Goal: Information Seeking & Learning: Learn about a topic

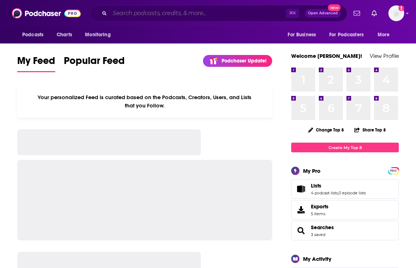
click at [161, 13] on input "Search podcasts, credits, & more..." at bounding box center [198, 13] width 176 height 11
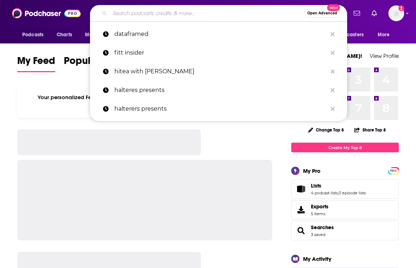
paste input "Design Better"
type input "Design Better"
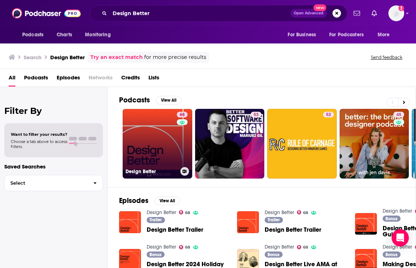
click at [162, 160] on link "68 Design Better" at bounding box center [158, 144] width 70 height 70
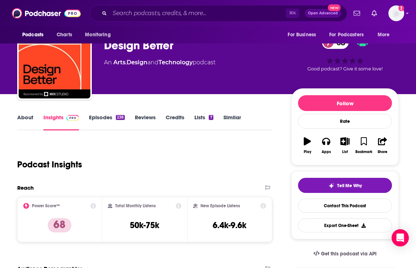
scroll to position [38, 0]
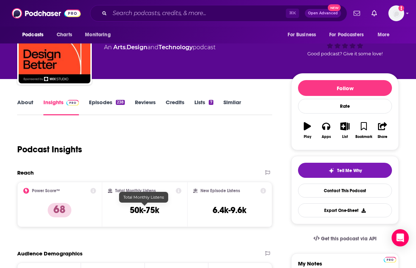
click at [145, 218] on div "Total Monthly Listens 50k-75k" at bounding box center [145, 204] width 74 height 33
click at [138, 211] on h3 "50k-75k" at bounding box center [144, 209] width 29 height 11
copy div "50k-75k"
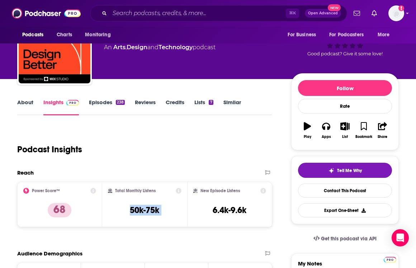
copy div "50k-75k"
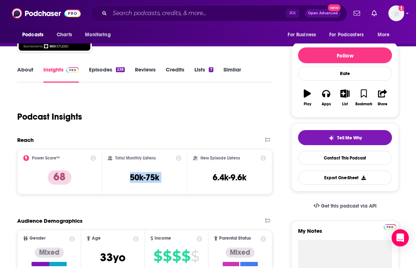
scroll to position [43, 0]
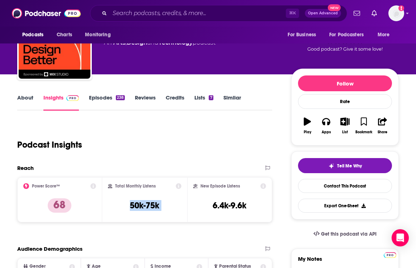
click at [25, 95] on link "About" at bounding box center [25, 102] width 16 height 16
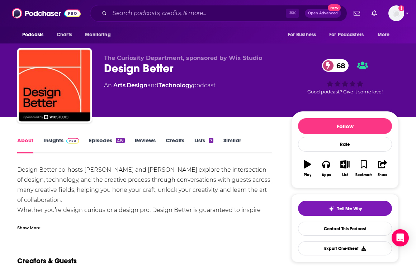
click at [34, 167] on div "Design Better co-hosts [PERSON_NAME] and [PERSON_NAME] explore the intersection…" at bounding box center [144, 205] width 255 height 80
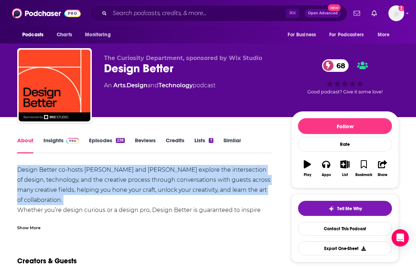
click at [34, 167] on div "Design Better co-hosts [PERSON_NAME] and [PERSON_NAME] explore the intersection…" at bounding box center [144, 205] width 255 height 80
copy div "Design Better co-hosts [PERSON_NAME] and [PERSON_NAME] explore the intersection…"
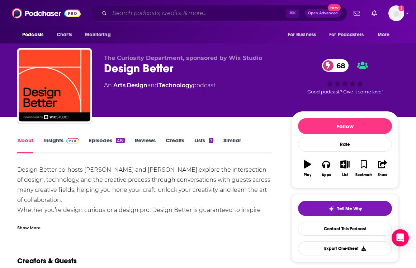
click at [167, 13] on input "Search podcasts, credits, & more..." at bounding box center [198, 13] width 176 height 11
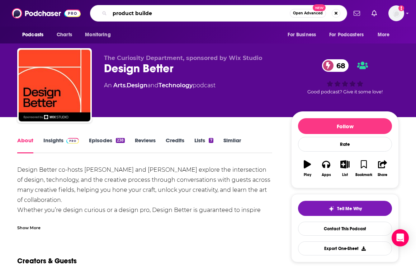
type input "product builder"
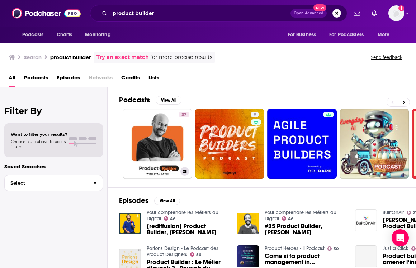
click at [148, 125] on link "37 Product Builder | פרודקט בילדר" at bounding box center [158, 144] width 70 height 70
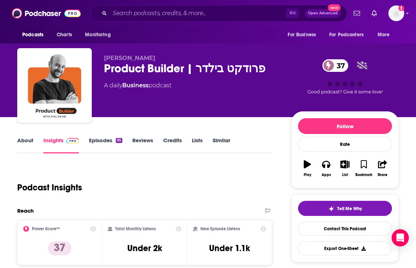
click at [27, 138] on link "About" at bounding box center [25, 145] width 16 height 16
click at [136, 18] on input "Search podcasts, credits, & more..." at bounding box center [198, 13] width 176 height 11
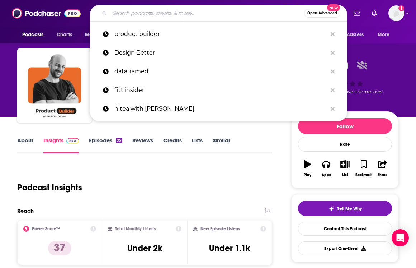
paste input "Building One with [PERSON_NAME]"
type input "Building One with [PERSON_NAME]"
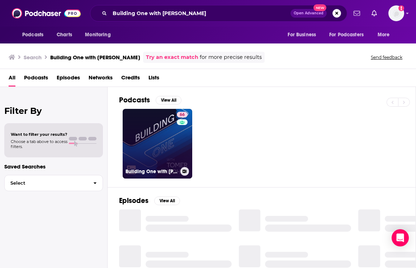
click at [164, 127] on link "66 Building One with [PERSON_NAME]" at bounding box center [158, 144] width 70 height 70
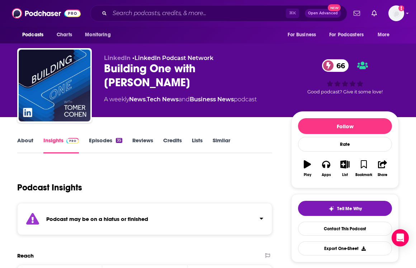
click at [49, 141] on link "Insights" at bounding box center [61, 145] width 36 height 16
click at [99, 141] on link "Episodes 35" at bounding box center [105, 145] width 33 height 16
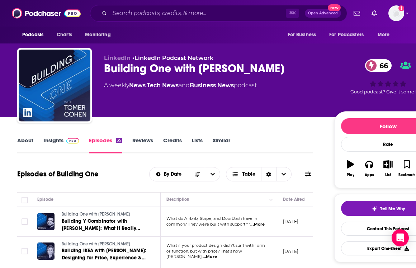
scroll to position [110, 0]
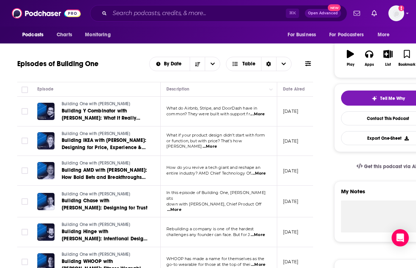
click at [113, 6] on div "⌘ K Open Advanced New" at bounding box center [218, 13] width 257 height 16
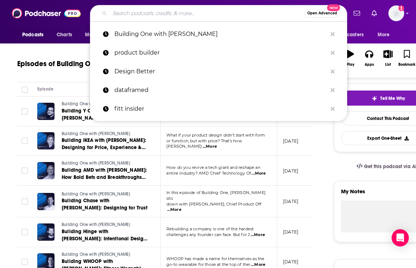
click at [127, 17] on input "Search podcasts, credits, & more..." at bounding box center [207, 13] width 194 height 11
paste input "Product Thinking"
type input "Product Thinking"
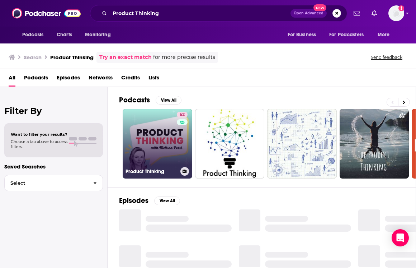
click at [143, 119] on link "62 Product Thinking" at bounding box center [158, 144] width 70 height 70
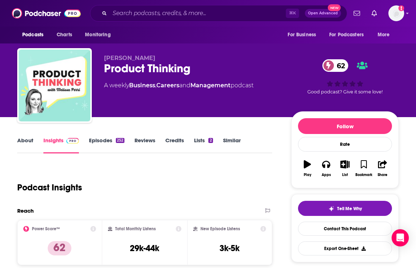
scroll to position [105, 0]
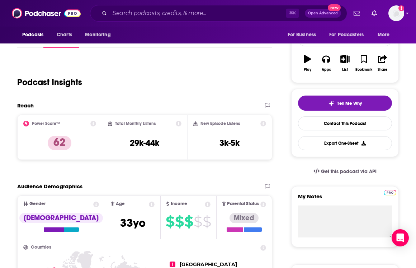
click at [130, 143] on h3 "29k-44k" at bounding box center [144, 142] width 29 height 11
copy div "29k-44k"
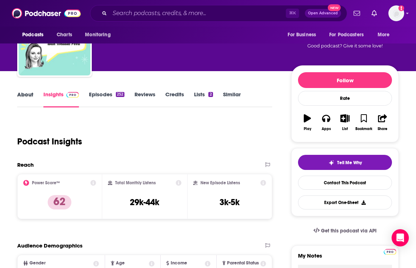
click at [42, 92] on div "About" at bounding box center [30, 99] width 26 height 16
click at [30, 96] on link "About" at bounding box center [25, 99] width 16 height 16
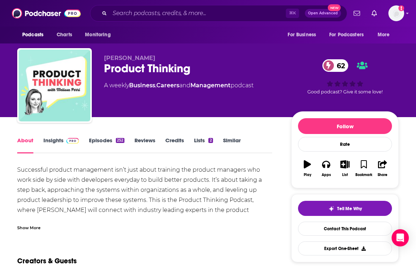
click at [113, 200] on div "Successful product management isn’t just about training the product managers wh…" at bounding box center [144, 205] width 255 height 80
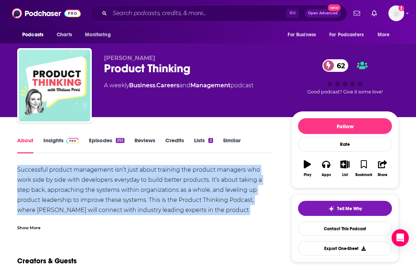
click at [113, 200] on div "Successful product management isn’t just about training the product managers wh…" at bounding box center [144, 205] width 255 height 80
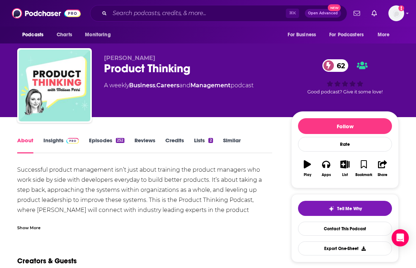
click at [32, 228] on div "Show More" at bounding box center [28, 226] width 23 height 7
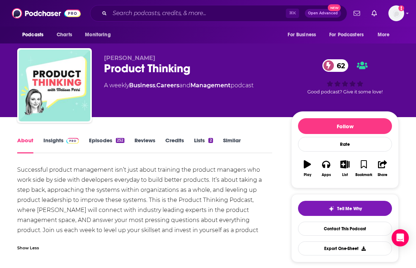
click at [147, 197] on div "Successful product management isn’t just about training the product managers wh…" at bounding box center [144, 205] width 255 height 80
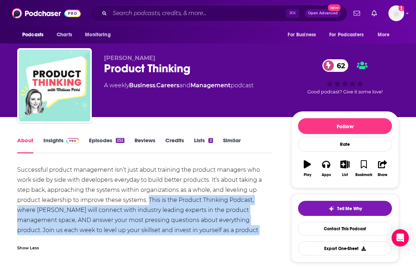
drag, startPoint x: 147, startPoint y: 197, endPoint x: 206, endPoint y: 234, distance: 69.1
click at [206, 234] on div "Successful product management isn’t just about training the product managers wh…" at bounding box center [144, 205] width 255 height 80
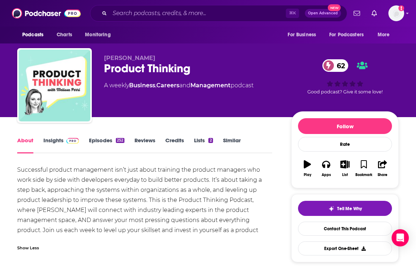
click at [20, 207] on div "Successful product management isn’t just about training the product managers wh…" at bounding box center [144, 205] width 255 height 80
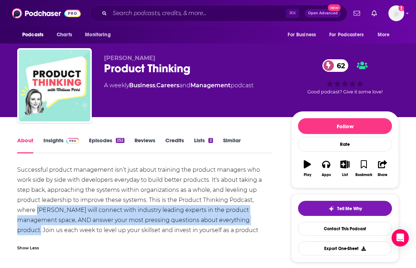
copy div "[PERSON_NAME] will connect with industry leading experts in the product managem…"
drag, startPoint x: 20, startPoint y: 207, endPoint x: 232, endPoint y: 222, distance: 212.1
click at [232, 222] on div "Successful product management isn’t just about training the product managers wh…" at bounding box center [144, 205] width 255 height 80
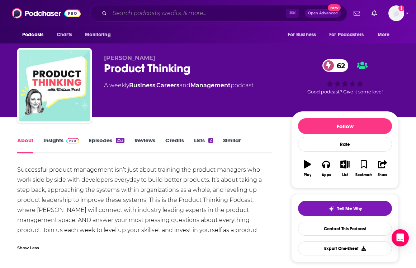
click at [137, 18] on input "Search podcasts, credits, & more..." at bounding box center [198, 13] width 176 height 11
paste input "Product School The Product"
type input "Product School The Product"
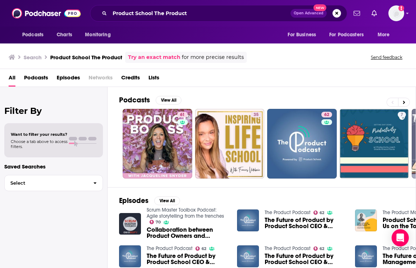
click at [160, 20] on div "Product School The Product Open Advanced New" at bounding box center [218, 13] width 257 height 16
click at [154, 10] on input "Product School The Product" at bounding box center [200, 13] width 181 height 11
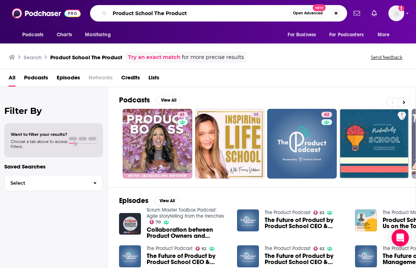
drag, startPoint x: 154, startPoint y: 10, endPoint x: 197, endPoint y: 10, distance: 43.0
click at [197, 10] on input "Product School The Product" at bounding box center [200, 13] width 180 height 11
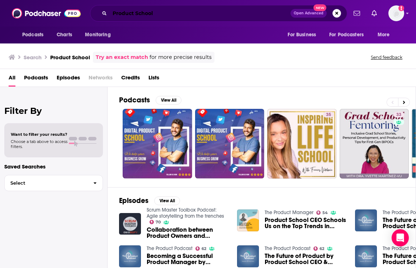
click at [137, 10] on input "Product School" at bounding box center [200, 13] width 181 height 11
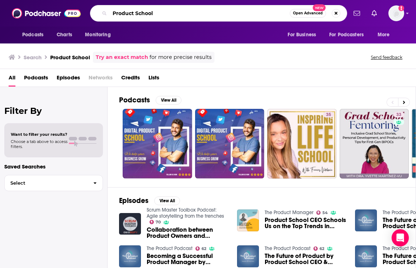
paste input "The Product Podcast"
type input "Product School The Product Podcast"
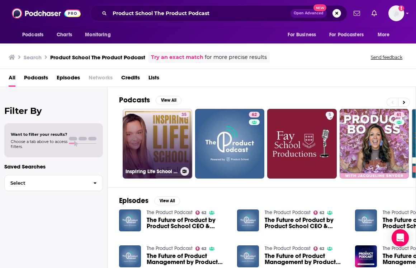
scroll to position [10, 0]
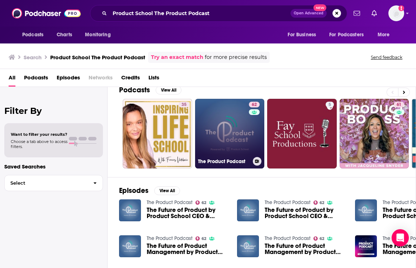
click at [259, 130] on div "62" at bounding box center [255, 128] width 13 height 55
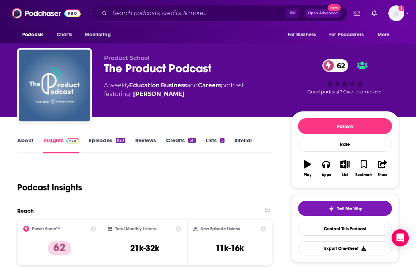
click at [129, 240] on div "Total Monthly Listens 21k-32k" at bounding box center [145, 242] width 74 height 33
copy div "21k-32k"
click at [33, 141] on div "About" at bounding box center [30, 145] width 26 height 16
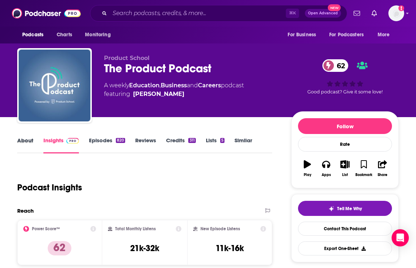
click at [33, 141] on div "About" at bounding box center [30, 145] width 26 height 16
click at [28, 141] on link "About" at bounding box center [25, 145] width 16 height 16
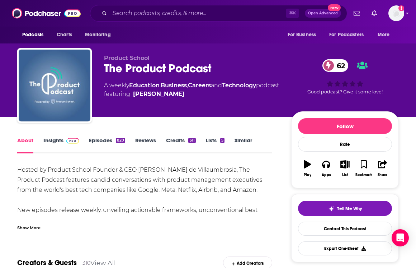
click at [25, 173] on div "Hosted by Product School Founder & CEO [PERSON_NAME] de Villaumbrosia, The Prod…" at bounding box center [144, 210] width 255 height 90
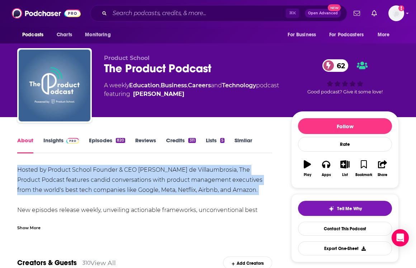
click at [25, 173] on div "Hosted by Product School Founder & CEO [PERSON_NAME] de Villaumbrosia, The Prod…" at bounding box center [144, 210] width 255 height 90
copy div "Hosted by Product School Founder & CEO [PERSON_NAME] de Villaumbrosia, The Prod…"
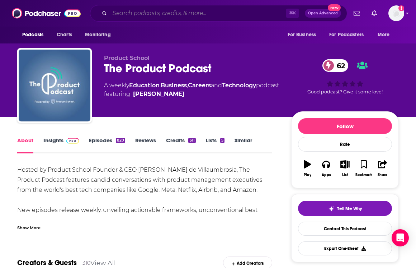
click at [133, 19] on input "Search podcasts, credits, & more..." at bounding box center [198, 13] width 176 height 11
paste input "How to Product Podcast"
type input "How to Product Podcast"
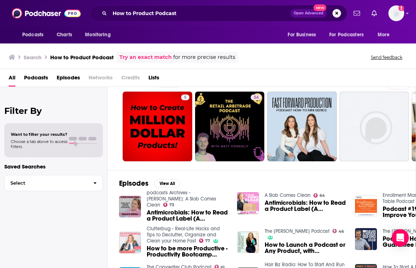
scroll to position [133, 0]
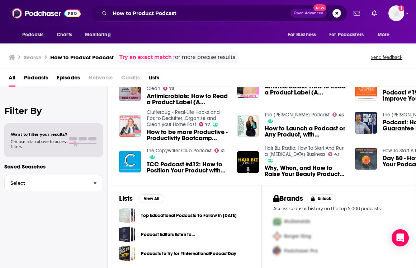
click at [168, 20] on div "How to Product Podcast Open Advanced New" at bounding box center [218, 13] width 257 height 16
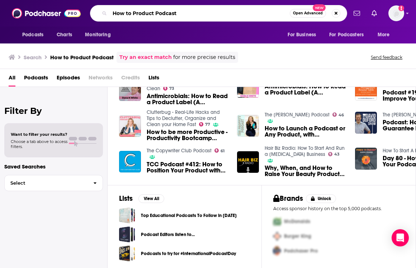
click at [165, 13] on input "How to Product Podcast" at bounding box center [200, 13] width 180 height 11
type input "How to Product"
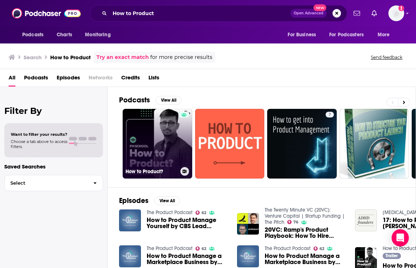
click at [146, 150] on link "How to Product?" at bounding box center [158, 144] width 70 height 70
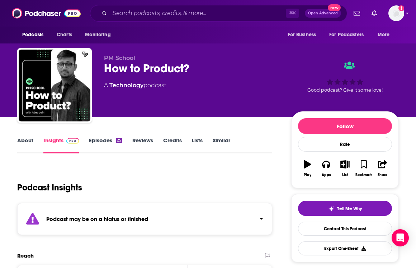
click at [89, 141] on link "Episodes 25" at bounding box center [105, 145] width 33 height 16
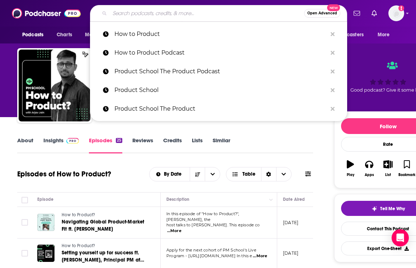
click at [135, 8] on input "Search podcasts, credits, & more..." at bounding box center [207, 13] width 194 height 11
paste input "The Product Manager Podcast"
type input "The Product Manager Podcast"
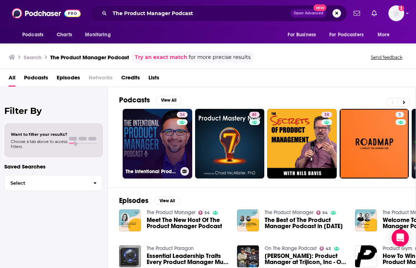
click at [132, 148] on link "34 The Intentional Product Manager Podcast" at bounding box center [158, 144] width 70 height 70
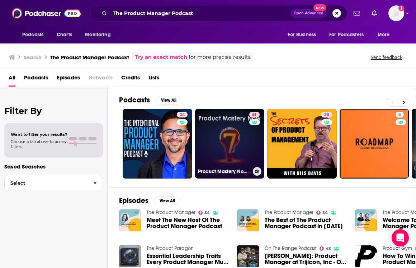
click at [205, 133] on link "61 Product Mastery Now for Product Managers, Leaders, and Innovators" at bounding box center [230, 144] width 70 height 70
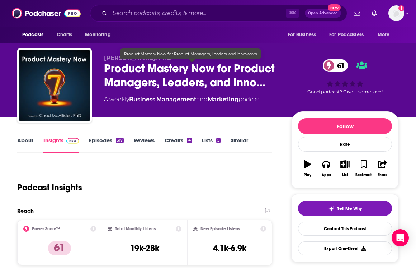
click at [118, 67] on span "Product Mastery Now for Product Managers, Leaders, and Inno…" at bounding box center [192, 75] width 176 height 28
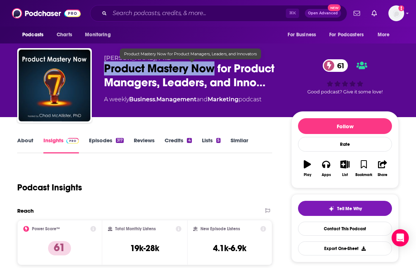
drag, startPoint x: 118, startPoint y: 67, endPoint x: 195, endPoint y: 69, distance: 76.8
click at [195, 69] on span "Product Mastery Now for Product Managers, Leaders, and Inno…" at bounding box center [192, 75] width 176 height 28
copy h2 "Product Mastery Now"
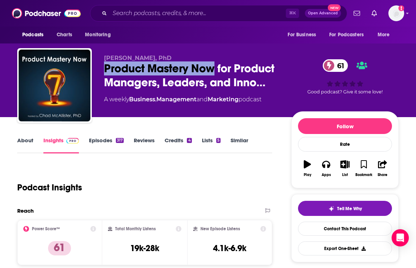
click at [131, 240] on div "Total Monthly Listens 19k-28k" at bounding box center [145, 242] width 74 height 33
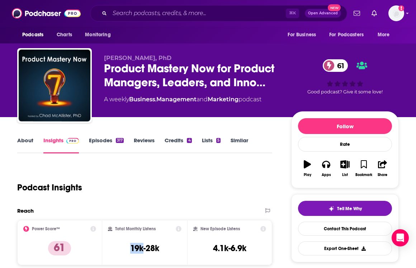
click at [131, 240] on div "Total Monthly Listens 19k-28k" at bounding box center [145, 242] width 74 height 33
copy div "19k-28k"
click at [103, 141] on link "Episodes 317" at bounding box center [106, 145] width 35 height 16
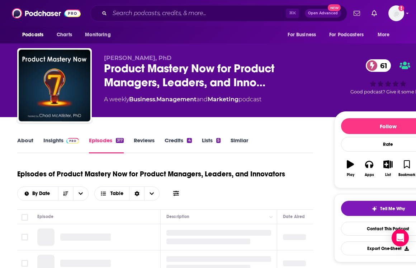
click at [32, 139] on link "About" at bounding box center [25, 145] width 16 height 16
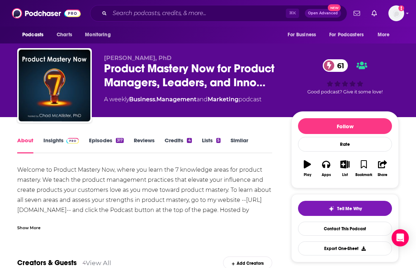
click at [151, 188] on div "Welcome to Product Mastery Now, where you learn the 7 knowledge areas for produ…" at bounding box center [144, 195] width 255 height 60
click at [42, 222] on div "Show More" at bounding box center [144, 224] width 255 height 12
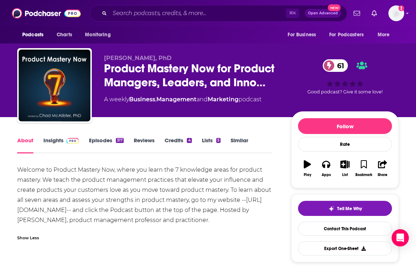
click at [65, 181] on div "Welcome to Product Mastery Now, where you learn the 7 knowledge areas for produ…" at bounding box center [144, 195] width 255 height 60
click at [57, 179] on div "Welcome to Product Mastery Now, where you learn the 7 knowledge areas for produ…" at bounding box center [144, 195] width 255 height 60
click at [46, 179] on div "Welcome to Product Mastery Now, where you learn the 7 knowledge areas for produ…" at bounding box center [144, 195] width 255 height 60
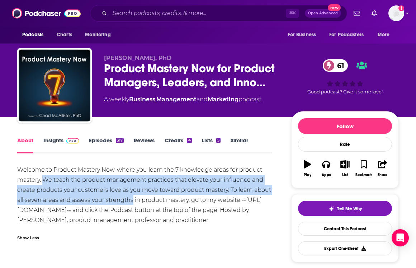
drag, startPoint x: 46, startPoint y: 179, endPoint x: 105, endPoint y: 202, distance: 63.3
click at [105, 202] on div "Welcome to Product Mastery Now, where you learn the 7 knowledge areas for produ…" at bounding box center [144, 195] width 255 height 60
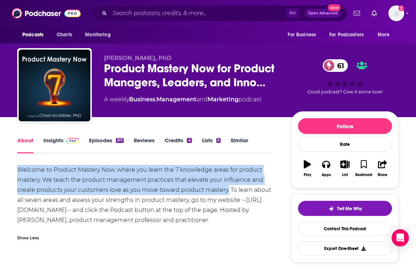
drag, startPoint x: 13, startPoint y: 167, endPoint x: 227, endPoint y: 185, distance: 214.5
copy div "Welcome to Product Mastery Now, where you learn the 7 knowledge areas for produ…"
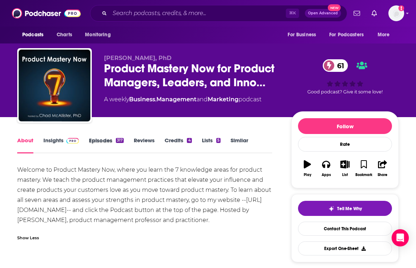
click at [124, 142] on div "Episodes 317" at bounding box center [111, 145] width 45 height 16
click at [91, 142] on link "Episodes 317" at bounding box center [106, 145] width 35 height 16
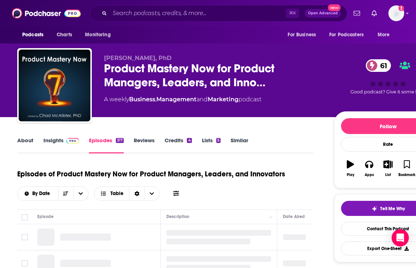
scroll to position [33, 0]
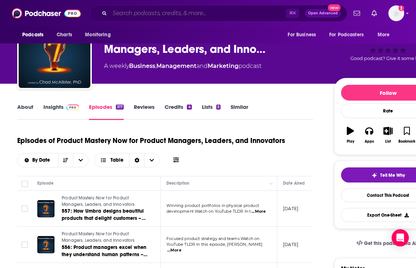
click at [157, 12] on input "Search podcasts, credits, & more..." at bounding box center [198, 13] width 176 height 11
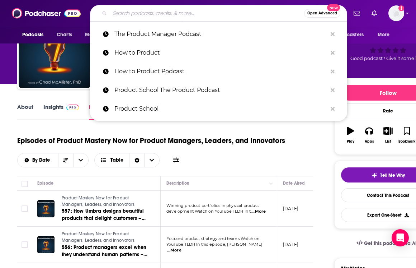
click at [157, 12] on input "Search podcasts, credits, & more..." at bounding box center [207, 13] width 194 height 11
paste input "Design Matters"
type input "Design Matters"
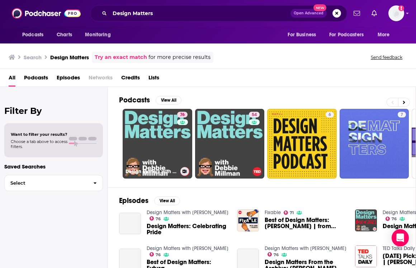
click at [133, 137] on link "76 Design Matters with [PERSON_NAME]" at bounding box center [158, 144] width 70 height 70
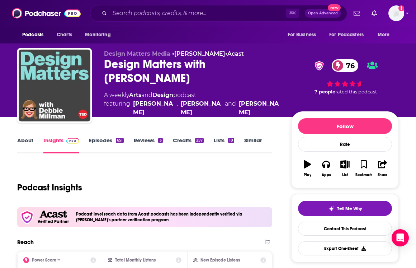
scroll to position [80, 0]
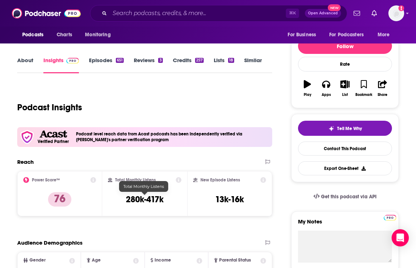
click at [137, 204] on div "Total Monthly Listens 280k-417k" at bounding box center [145, 193] width 74 height 33
click at [35, 58] on div "About" at bounding box center [30, 65] width 26 height 16
click at [25, 61] on link "About" at bounding box center [25, 65] width 16 height 16
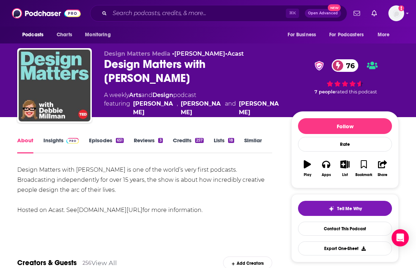
click at [46, 169] on div "Design Matters with [PERSON_NAME] is one of the world’s very first podcasts. Br…" at bounding box center [144, 190] width 255 height 50
click at [143, 15] on input "Search podcasts, credits, & more..." at bounding box center [198, 13] width 176 height 11
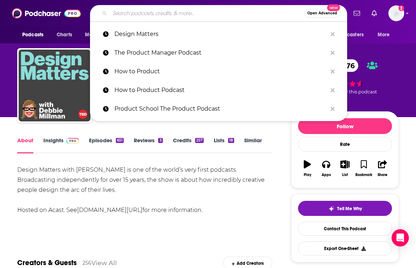
paste input "Product Tea with [PERSON_NAME]"
type input "Product Tea with [PERSON_NAME]"
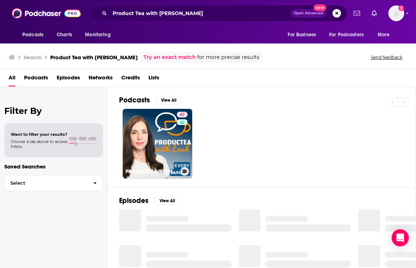
click at [147, 147] on link "47 PRODUCTEA with [PERSON_NAME], Growth & Senior Leadership" at bounding box center [158, 144] width 70 height 70
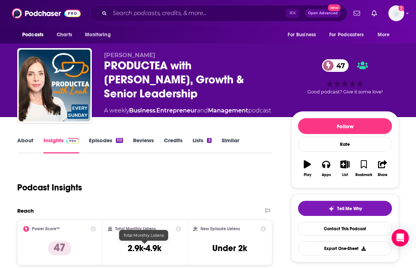
click at [133, 252] on h3 "2.9k-4.9k" at bounding box center [145, 247] width 34 height 11
click at [28, 147] on link "About" at bounding box center [25, 145] width 16 height 16
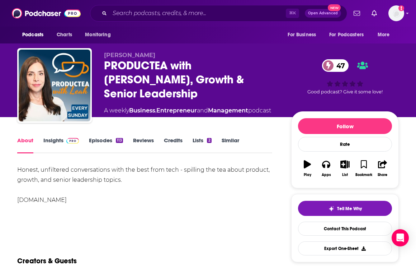
click at [38, 169] on div "Honest, unfiltered conversations with the best from tech - spilling the tea abo…" at bounding box center [144, 185] width 255 height 40
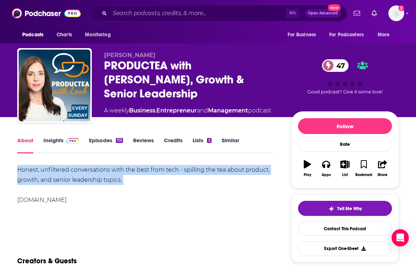
click at [38, 169] on div "Honest, unfiltered conversations with the best from tech - spilling the tea abo…" at bounding box center [144, 185] width 255 height 40
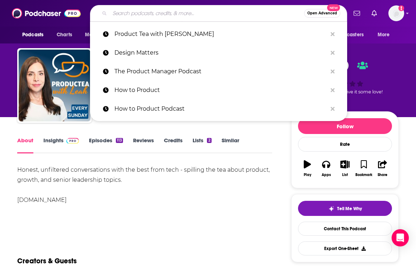
click at [153, 9] on input "Search podcasts, credits, & more..." at bounding box center [207, 13] width 194 height 11
paste input "The Product Experience"
type input "The Product Experience"
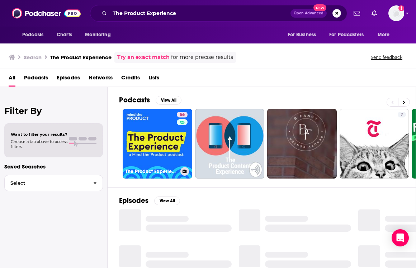
click at [180, 156] on div "56" at bounding box center [183, 139] width 13 height 55
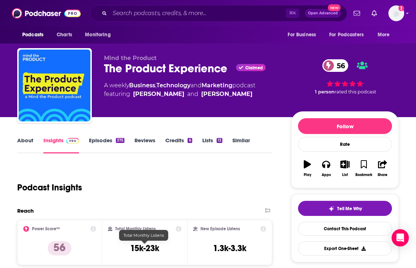
click at [139, 242] on h3 "15k-23k" at bounding box center [144, 247] width 29 height 11
click at [32, 139] on link "About" at bounding box center [25, 145] width 16 height 16
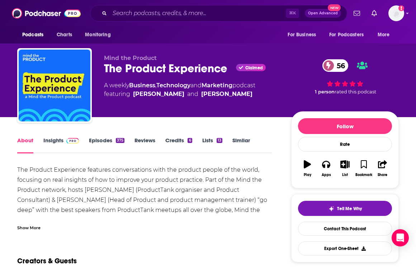
click at [62, 173] on div "The Product Experience features conversations with the product people of the wo…" at bounding box center [144, 195] width 255 height 60
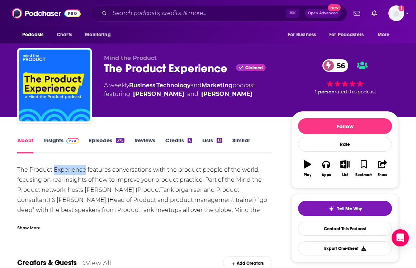
click at [62, 173] on div "The Product Experience features conversations with the product people of the wo…" at bounding box center [144, 195] width 255 height 60
click at [19, 170] on div "The Product Experience features conversations with the product people of the wo…" at bounding box center [144, 195] width 255 height 60
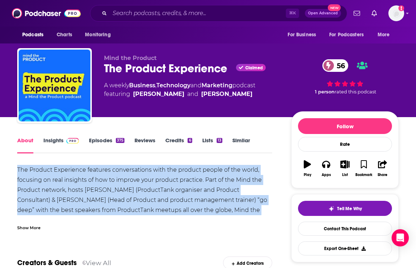
drag, startPoint x: 6, startPoint y: 167, endPoint x: 261, endPoint y: 213, distance: 259.1
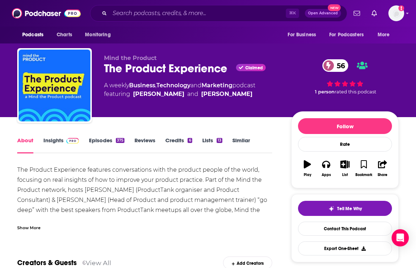
click at [31, 221] on div "Show More" at bounding box center [144, 224] width 255 height 12
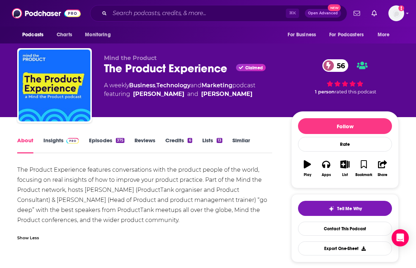
click at [31, 228] on div "Show Less" at bounding box center [144, 234] width 255 height 12
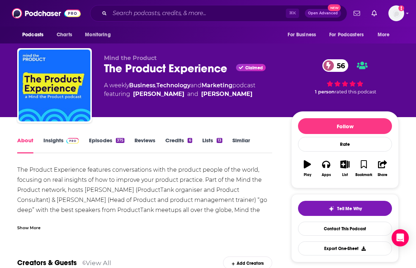
click at [31, 227] on div "Show More" at bounding box center [28, 226] width 23 height 7
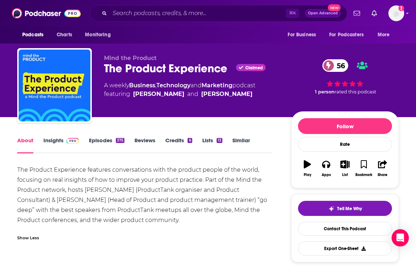
click at [46, 188] on div "The Product Experience features conversations with the product people of the wo…" at bounding box center [144, 195] width 255 height 60
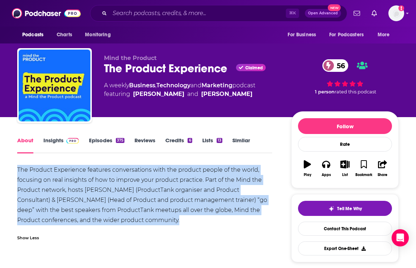
click at [46, 188] on div "The Product Experience features conversations with the product people of the wo…" at bounding box center [144, 195] width 255 height 60
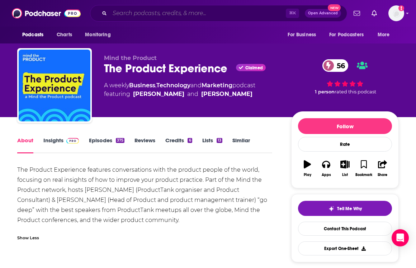
click at [130, 12] on input "Search podcasts, credits, & more..." at bounding box center [198, 13] width 176 height 11
paste input "This is Product Management"
type input "This is Product Management"
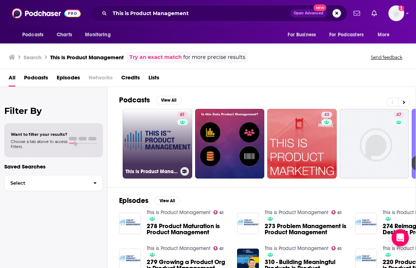
click at [134, 153] on link "61 This is Product Management" at bounding box center [158, 144] width 70 height 70
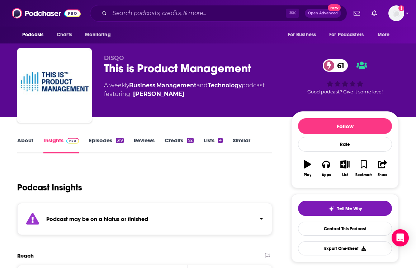
click at [107, 145] on link "Episodes 319" at bounding box center [106, 145] width 35 height 16
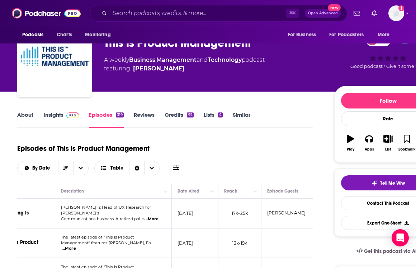
scroll to position [0, 106]
click at [55, 116] on link "Insights" at bounding box center [61, 119] width 36 height 16
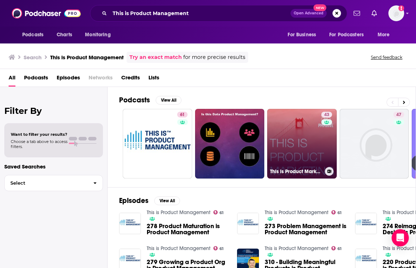
click at [282, 149] on link "43 This is Product Marketing" at bounding box center [302, 144] width 70 height 70
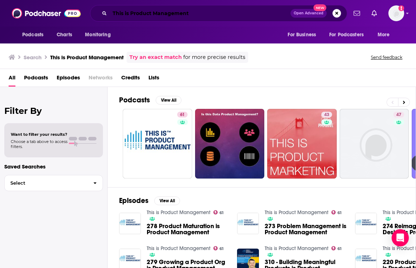
click at [138, 11] on input "This is Product Management" at bounding box center [200, 13] width 181 height 11
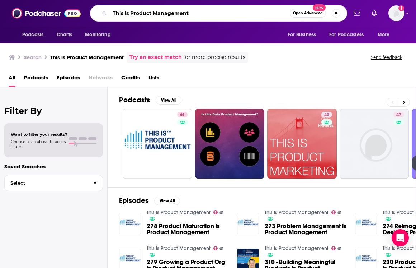
paste input "Product Therapy podcas"
type input "Product Therapy podcast"
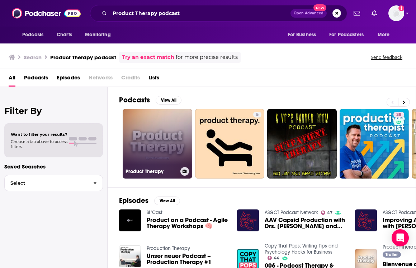
click at [161, 123] on link "Product Therapy" at bounding box center [158, 144] width 70 height 70
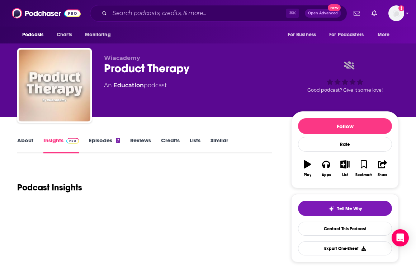
scroll to position [12, 0]
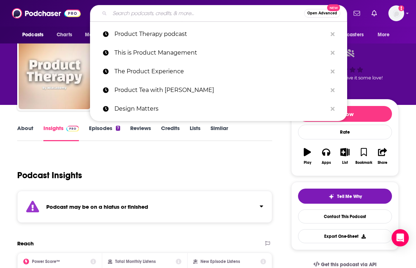
click at [128, 11] on input "Search podcasts, credits, & more..." at bounding box center [207, 13] width 194 height 11
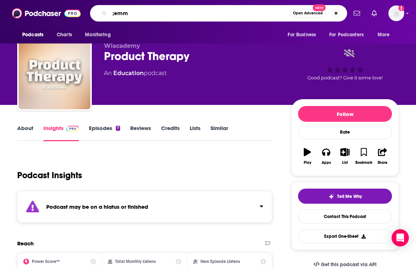
type input ";"
type input "[PERSON_NAME]'s"
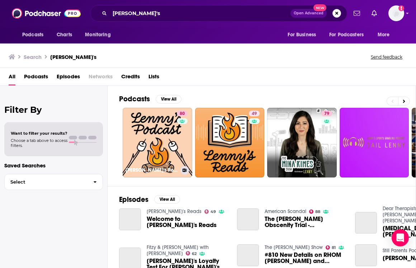
click at [161, 124] on link "80 [PERSON_NAME]'s Podcast: Product | Career | Growth" at bounding box center [158, 143] width 70 height 70
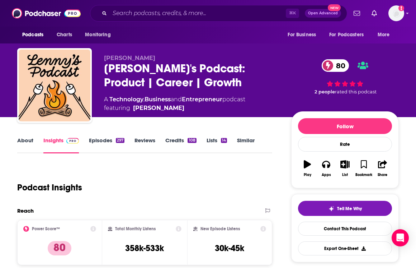
click at [135, 246] on h3 "358k-533k" at bounding box center [144, 247] width 39 height 11
click at [26, 136] on div "About Insights Episodes 297 Reviews Credits 108 Lists 14 Similar" at bounding box center [144, 145] width 255 height 18
click at [20, 145] on link "About" at bounding box center [25, 145] width 16 height 16
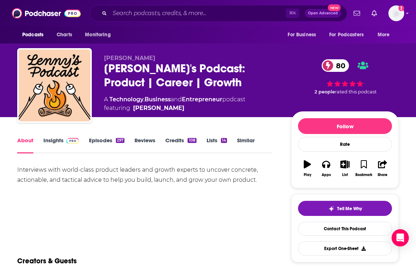
click at [89, 174] on div "Interviews with world-class product leaders and growth experts to uncover concr…" at bounding box center [144, 175] width 255 height 20
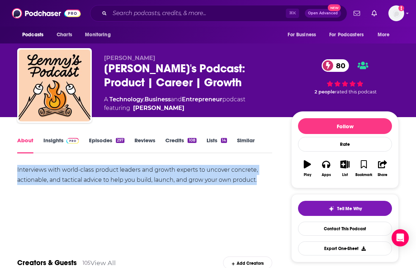
click at [89, 174] on div "Interviews with world-class product leaders and growth experts to uncover concr…" at bounding box center [144, 175] width 255 height 20
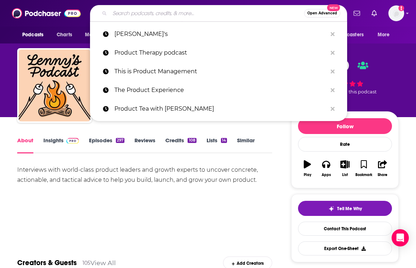
click at [138, 9] on input "Search podcasts, credits, & more..." at bounding box center [207, 13] width 194 height 11
paste input "Product Growth Podcast"
type input "Product Growth Podcast"
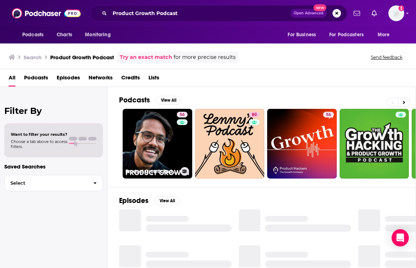
click at [143, 138] on link "56 Product Growth Podcast" at bounding box center [158, 144] width 70 height 70
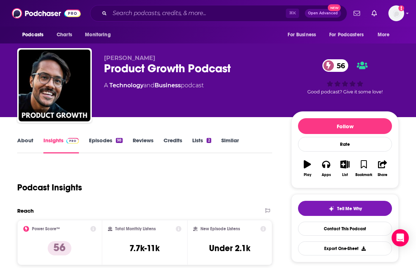
click at [134, 238] on div "Total Monthly Listens 7.7k-11k" at bounding box center [145, 242] width 74 height 33
click at [32, 149] on link "About" at bounding box center [25, 145] width 16 height 16
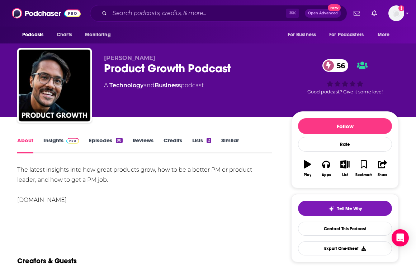
click at [49, 169] on div "The latest insights into how great products grow, how to be a better PM or prod…" at bounding box center [144, 185] width 255 height 40
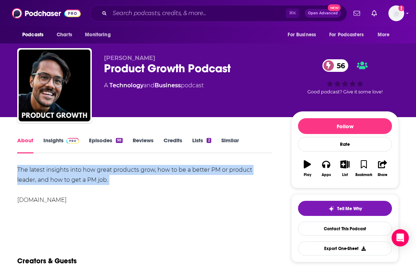
click at [49, 169] on div "The latest insights into how great products grow, how to be a better PM or prod…" at bounding box center [144, 185] width 255 height 40
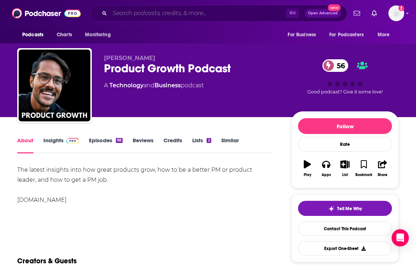
click at [150, 13] on input "Search podcasts, credits, & more..." at bounding box center [198, 13] width 176 height 11
paste input "How I AI"
type input "How I AI"
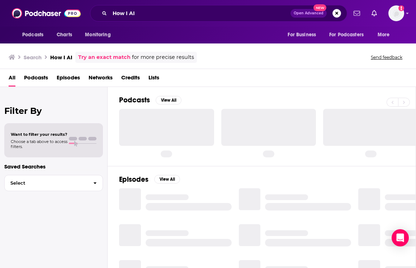
click at [159, 131] on div at bounding box center [166, 127] width 95 height 37
click at [148, 120] on div at bounding box center [166, 127] width 95 height 37
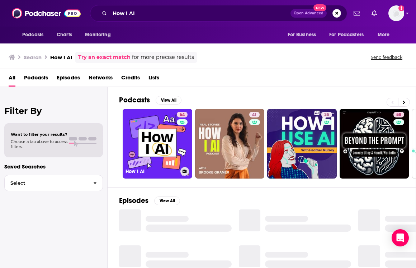
click at [148, 120] on link "64 How I AI" at bounding box center [158, 144] width 70 height 70
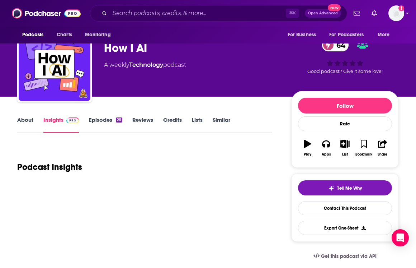
scroll to position [23, 0]
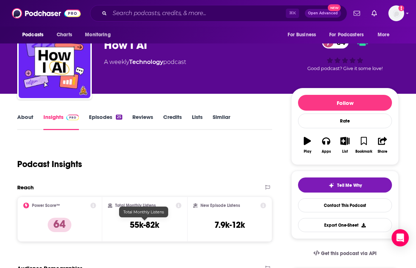
click at [143, 226] on h3 "55k-82k" at bounding box center [144, 224] width 29 height 11
click at [28, 122] on link "About" at bounding box center [25, 121] width 16 height 16
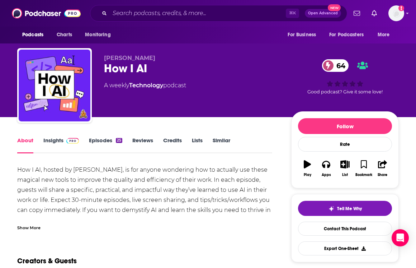
click at [28, 122] on div at bounding box center [54, 85] width 75 height 75
click at [71, 191] on div "How I AI, hosted by [PERSON_NAME], is for anyone wondering how to actually use …" at bounding box center [144, 195] width 255 height 60
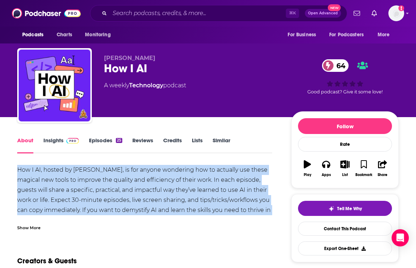
click at [71, 191] on div "How I AI, hosted by [PERSON_NAME], is for anyone wondering how to actually use …" at bounding box center [144, 195] width 255 height 60
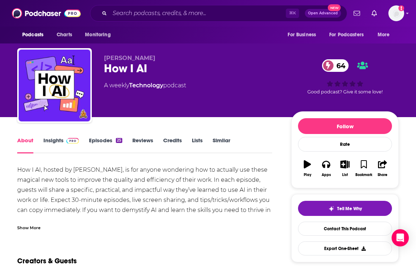
click at [45, 227] on div "Show More" at bounding box center [144, 224] width 255 height 12
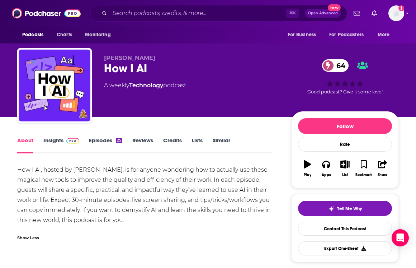
click at [23, 166] on div "How I AI, hosted by [PERSON_NAME], is for anyone wondering how to actually use …" at bounding box center [144, 195] width 255 height 60
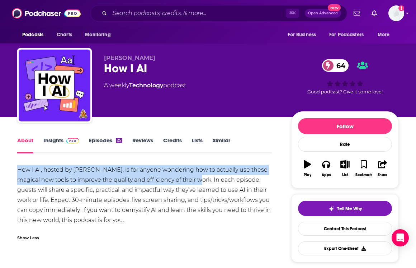
drag, startPoint x: 9, startPoint y: 166, endPoint x: 187, endPoint y: 181, distance: 178.2
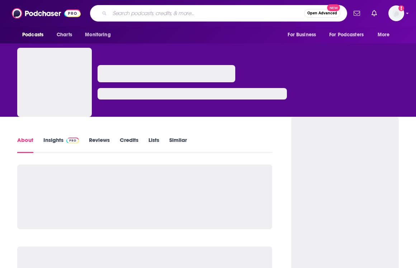
click at [156, 10] on input "Search podcasts, credits, & more..." at bounding box center [207, 13] width 194 height 11
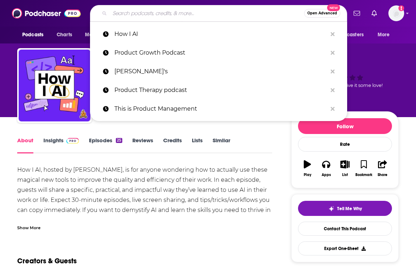
type input "o"
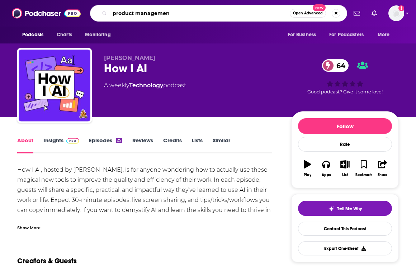
type input "product management"
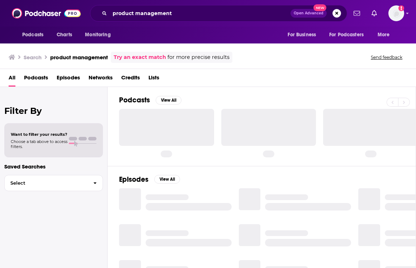
click at [154, 82] on span "Lists" at bounding box center [153, 79] width 11 height 15
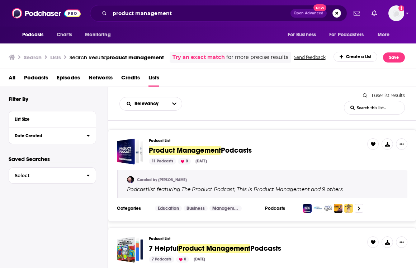
click at [71, 138] on div "Date Created" at bounding box center [48, 135] width 67 height 5
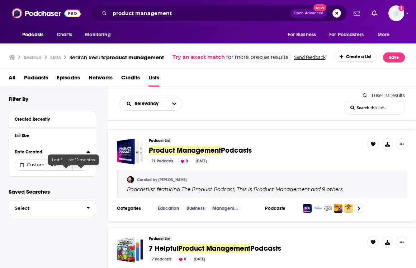
click at [79, 170] on button "12M" at bounding box center [81, 164] width 17 height 11
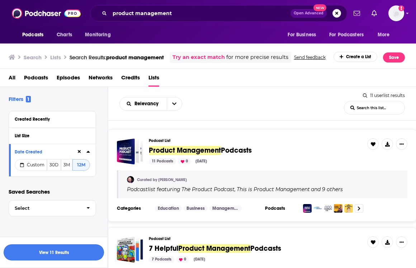
click at [58, 247] on button "View 11 Results" at bounding box center [54, 252] width 100 height 16
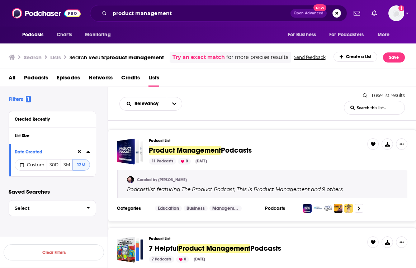
click at [188, 155] on span "Product Management" at bounding box center [185, 150] width 72 height 9
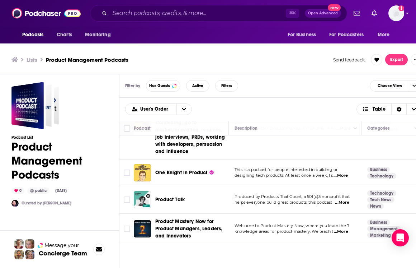
scroll to position [2, 0]
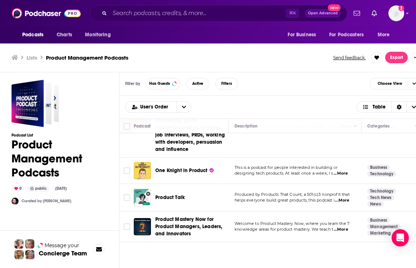
click at [185, 170] on span "One Knight in Product" at bounding box center [181, 170] width 52 height 6
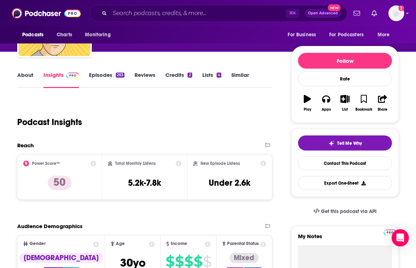
scroll to position [71, 0]
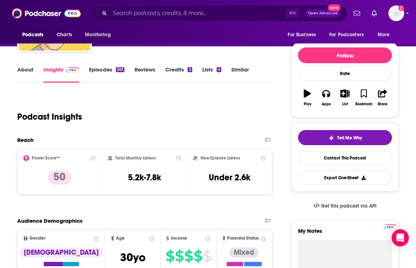
click at [27, 69] on link "About" at bounding box center [25, 74] width 16 height 16
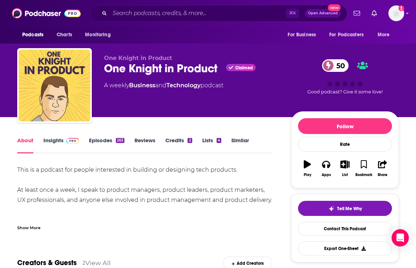
scroll to position [15, 0]
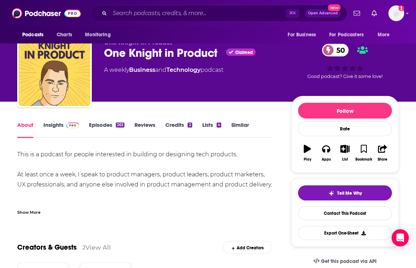
click at [38, 212] on div "Show More" at bounding box center [28, 211] width 23 height 7
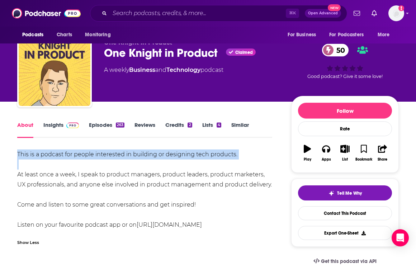
drag, startPoint x: 13, startPoint y: 155, endPoint x: 47, endPoint y: 168, distance: 36.3
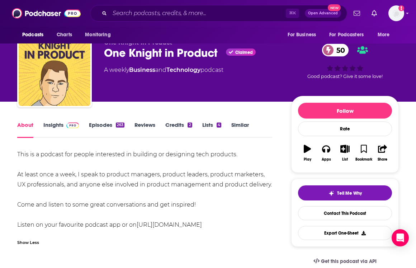
click at [24, 181] on div "This is a podcast for people interested in building or designing tech products.…" at bounding box center [144, 189] width 255 height 80
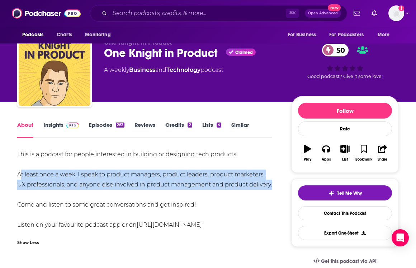
click at [24, 181] on div "This is a podcast for people interested in building or designing tech products.…" at bounding box center [144, 189] width 255 height 80
copy div "At least once a week, I speak to product managers, product leaders, product mar…"
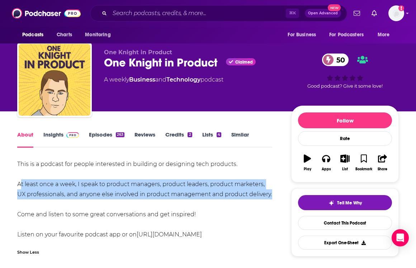
scroll to position [0, 0]
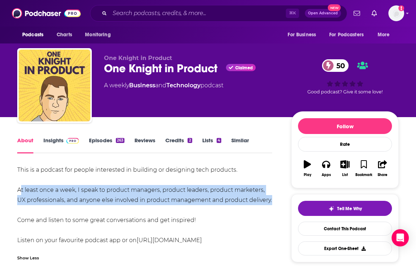
click at [68, 142] on img at bounding box center [72, 141] width 13 height 6
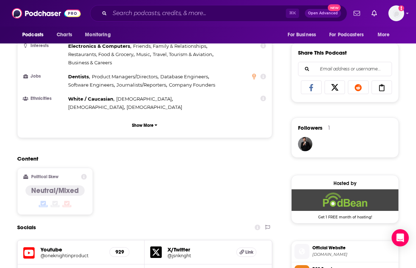
scroll to position [501, 0]
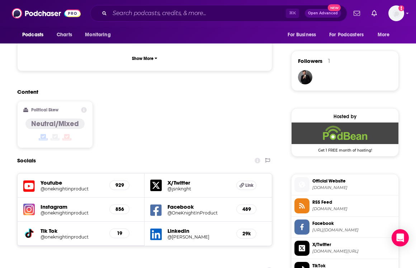
click at [63, 197] on div "Instagram @oneknightinproduct 856" at bounding box center [81, 209] width 127 height 24
click at [56, 179] on h5 "Youtube" at bounding box center [72, 182] width 63 height 7
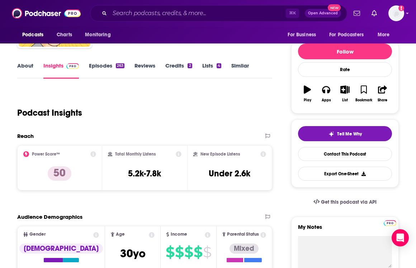
scroll to position [0, 0]
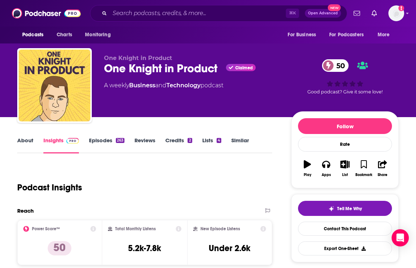
click at [19, 141] on link "About" at bounding box center [25, 145] width 16 height 16
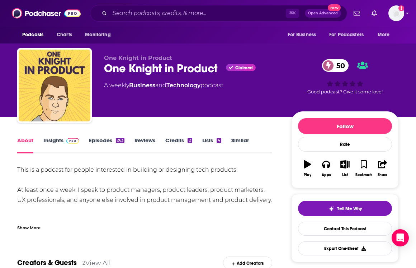
click at [146, 67] on div "One Knight in Product Claimed 50" at bounding box center [192, 68] width 176 height 14
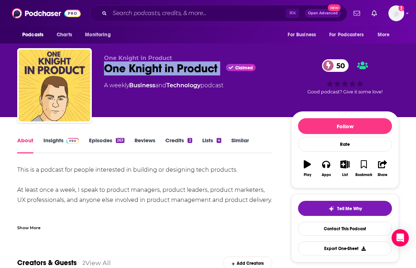
click at [146, 67] on div "One Knight in Product Claimed 50" at bounding box center [192, 68] width 176 height 14
